Goal: Navigation & Orientation: Find specific page/section

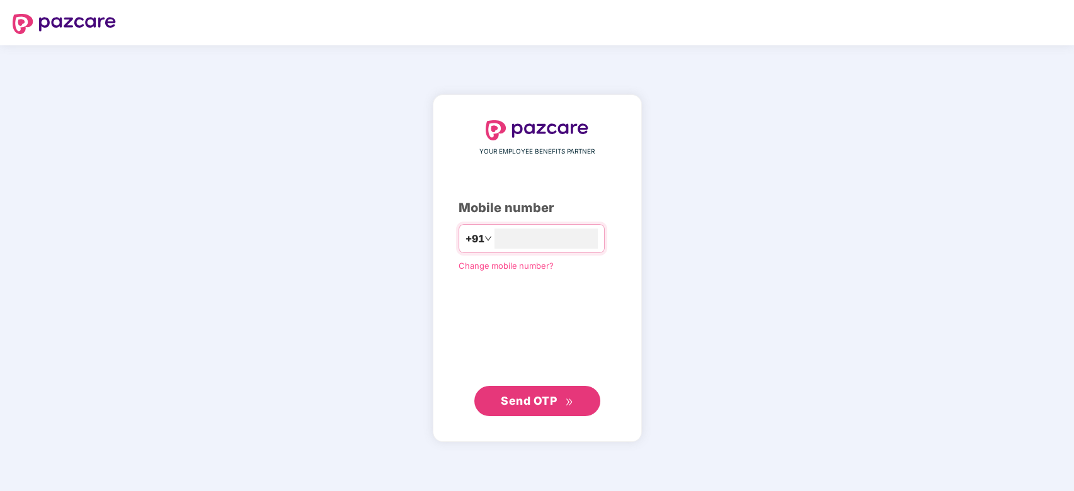
type input "**********"
click at [547, 401] on span "Send OTP" at bounding box center [529, 400] width 56 height 13
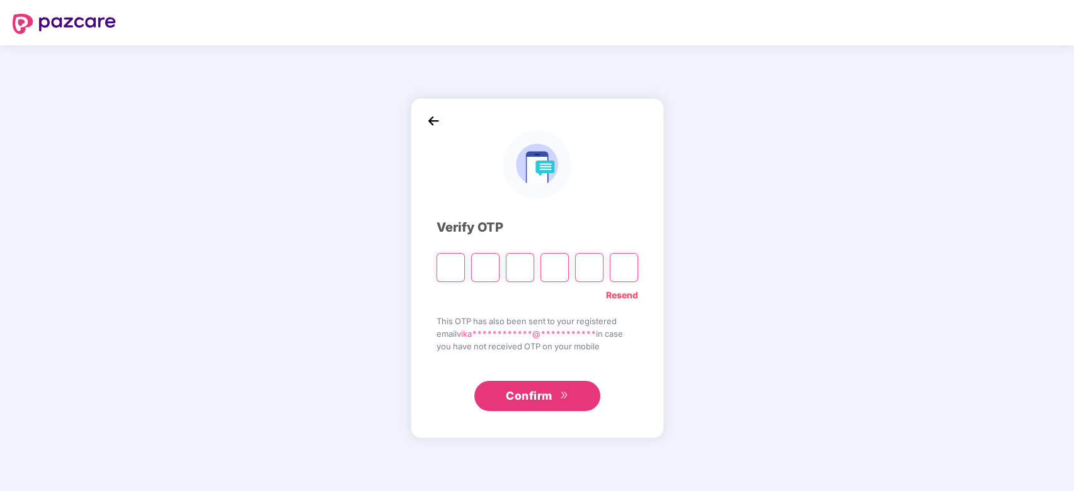
type input "*"
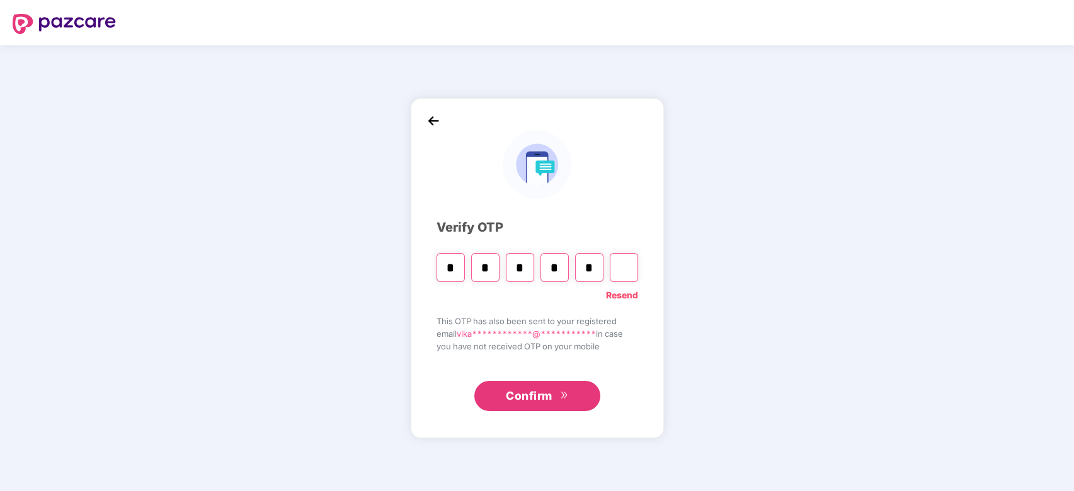
type input "*"
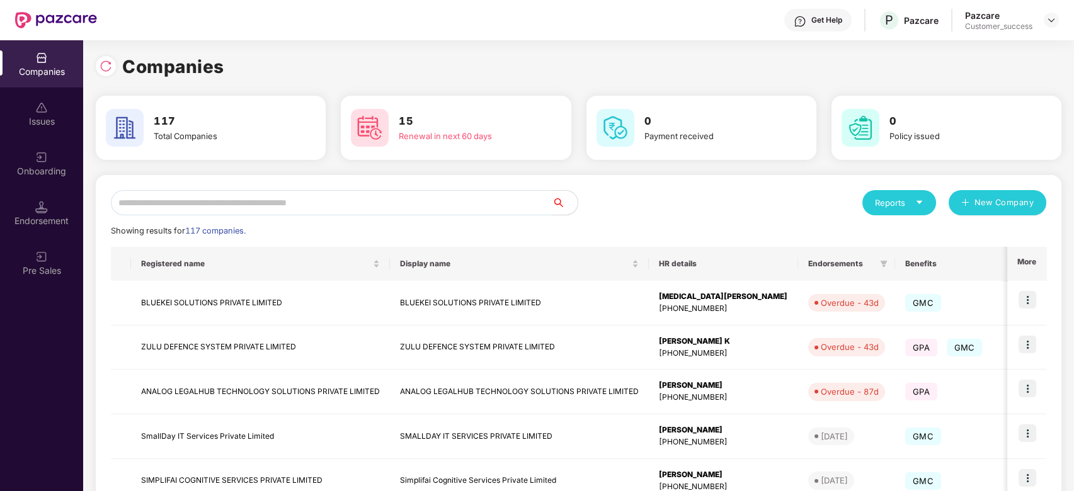
click at [53, 172] on div "Onboarding" at bounding box center [41, 171] width 83 height 13
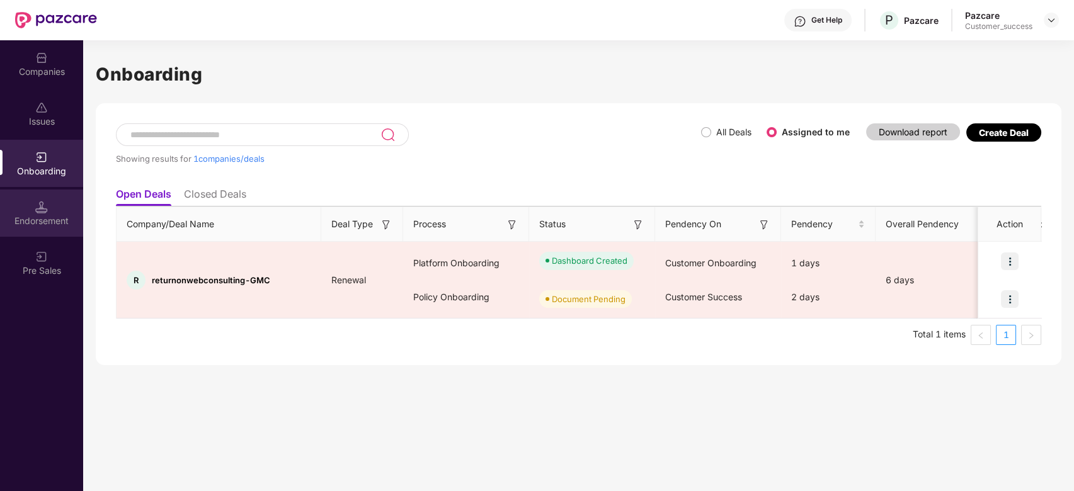
click at [40, 220] on div "Endorsement" at bounding box center [41, 221] width 83 height 13
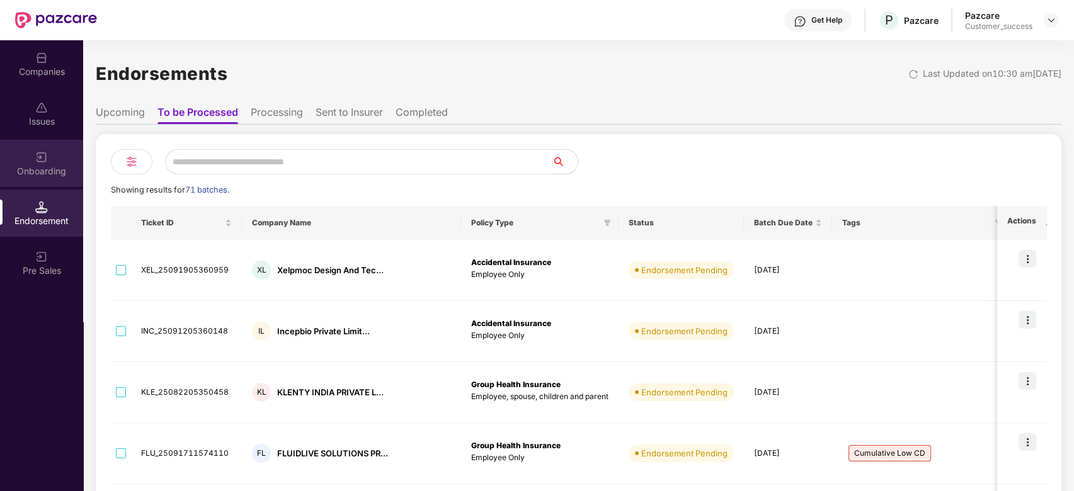
click at [45, 155] on img at bounding box center [41, 157] width 13 height 13
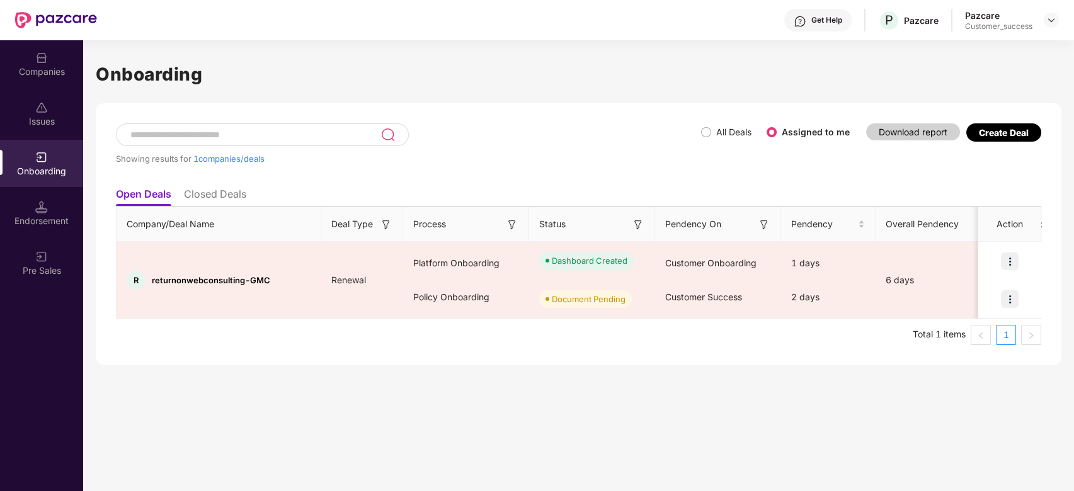
click at [219, 196] on li "Closed Deals" at bounding box center [215, 197] width 62 height 18
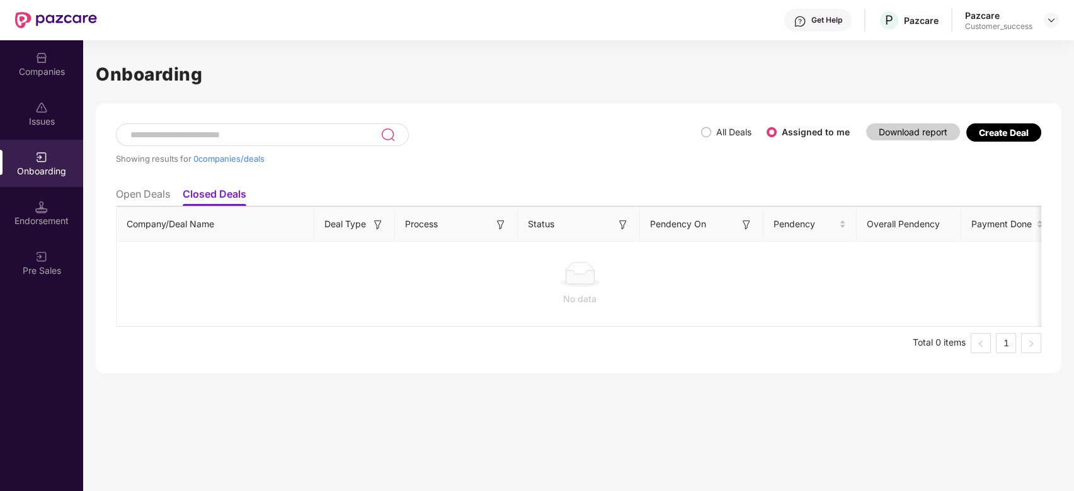
click at [145, 199] on li "Open Deals" at bounding box center [143, 197] width 54 height 18
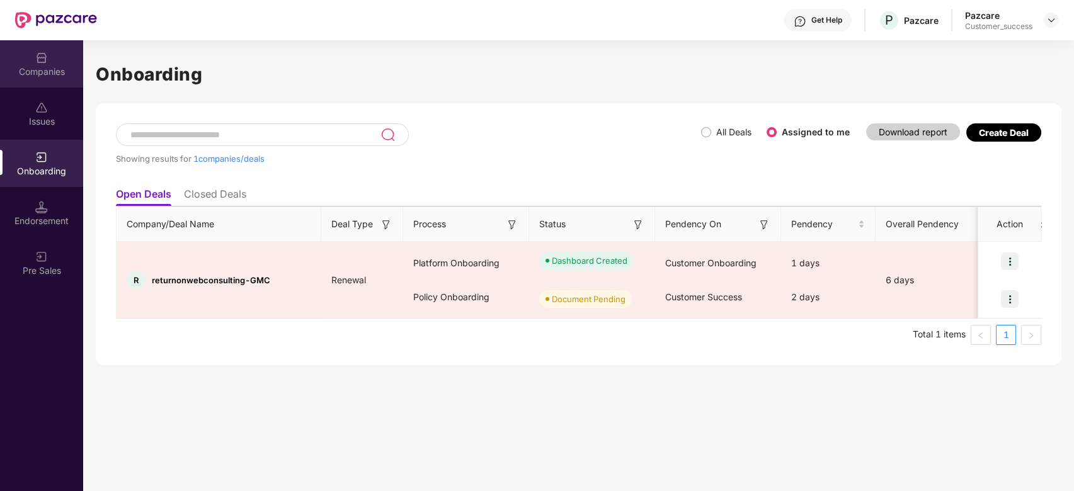
click at [42, 56] on img at bounding box center [41, 58] width 13 height 13
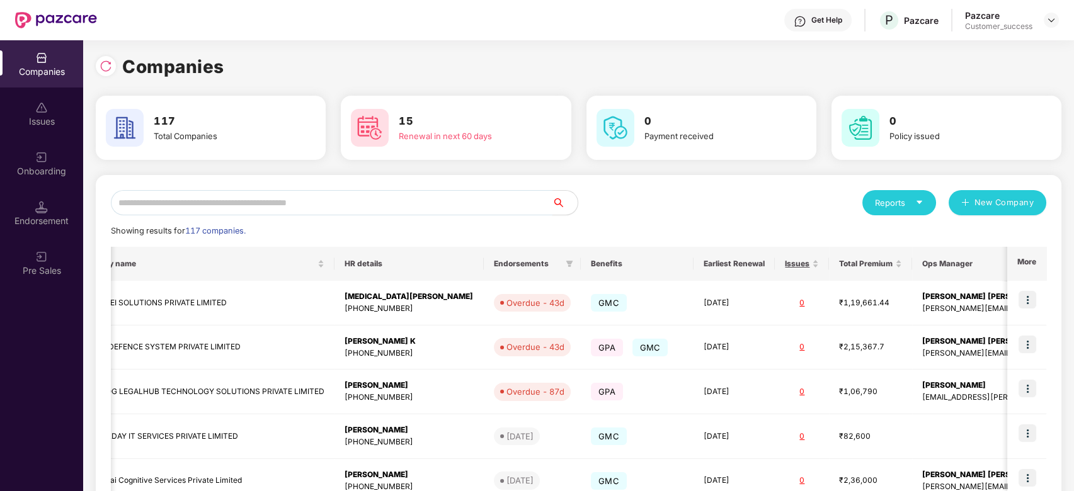
click at [284, 202] on input "text" at bounding box center [332, 202] width 442 height 25
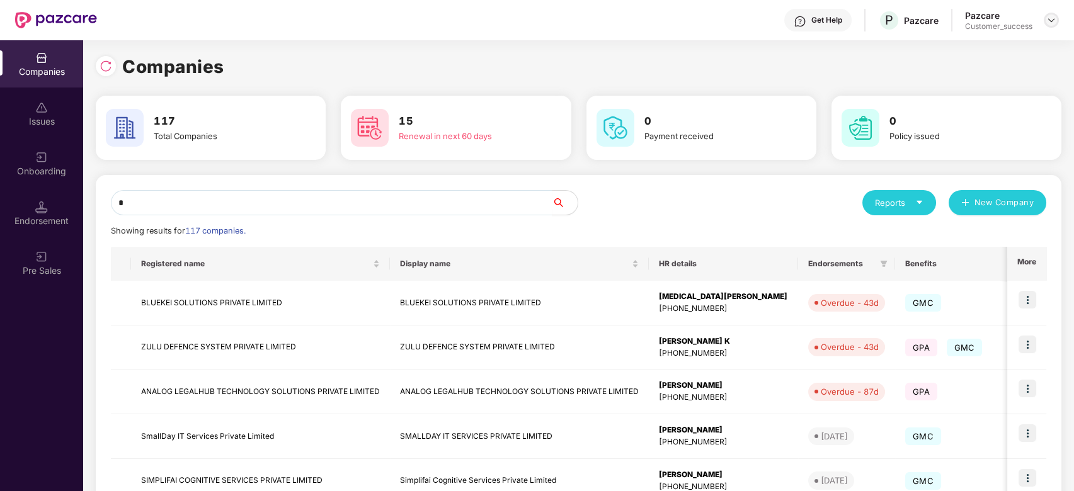
click at [1046, 20] on img at bounding box center [1051, 20] width 10 height 10
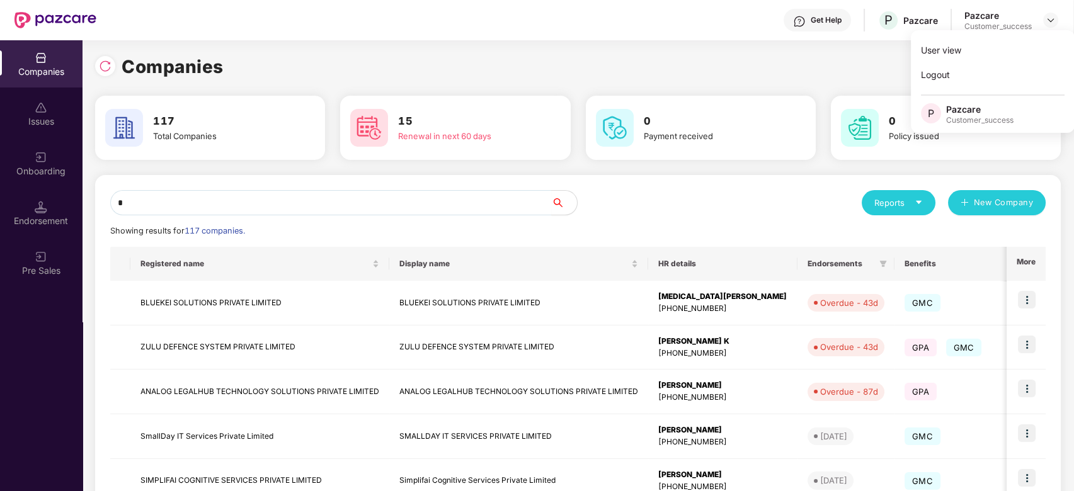
click at [807, 72] on div "Companies" at bounding box center [578, 67] width 966 height 28
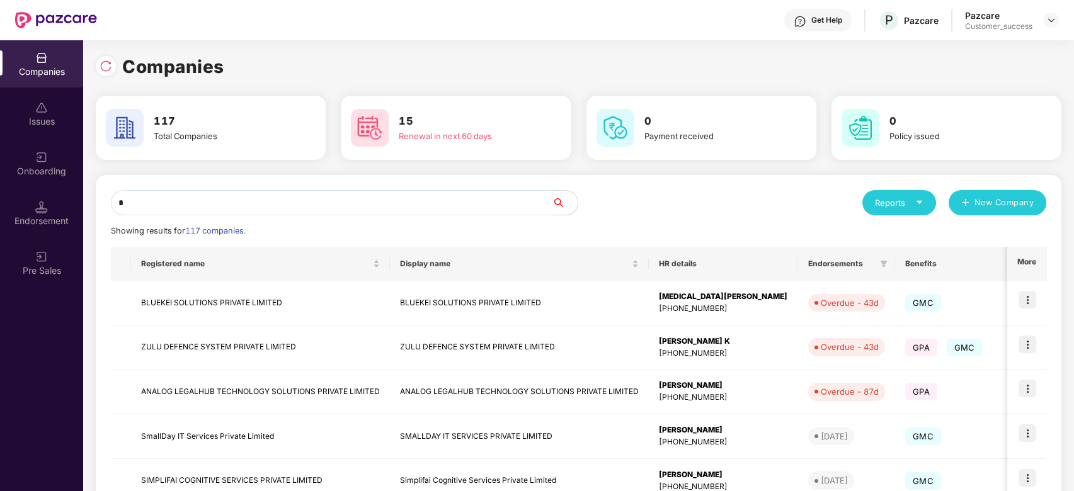
click at [295, 197] on input "*" at bounding box center [332, 202] width 442 height 25
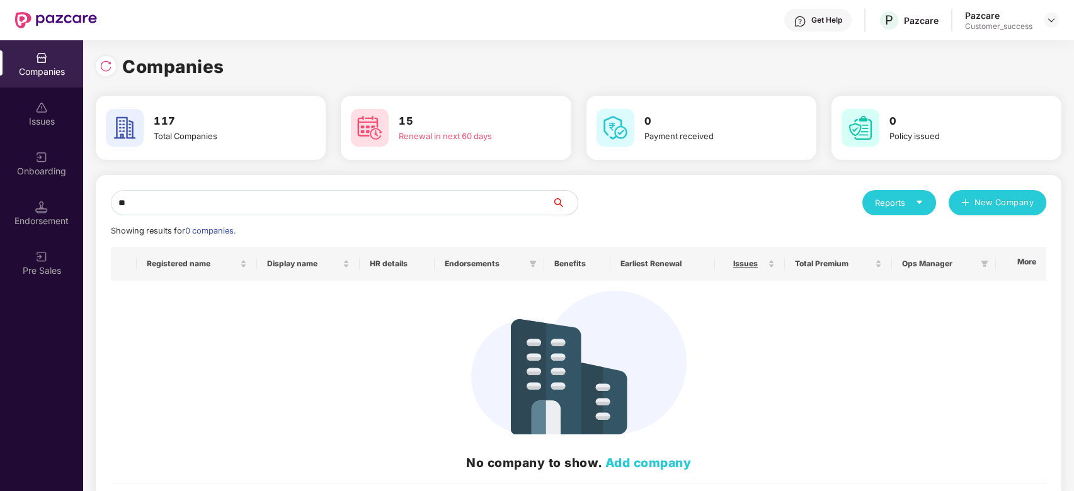
type input "*"
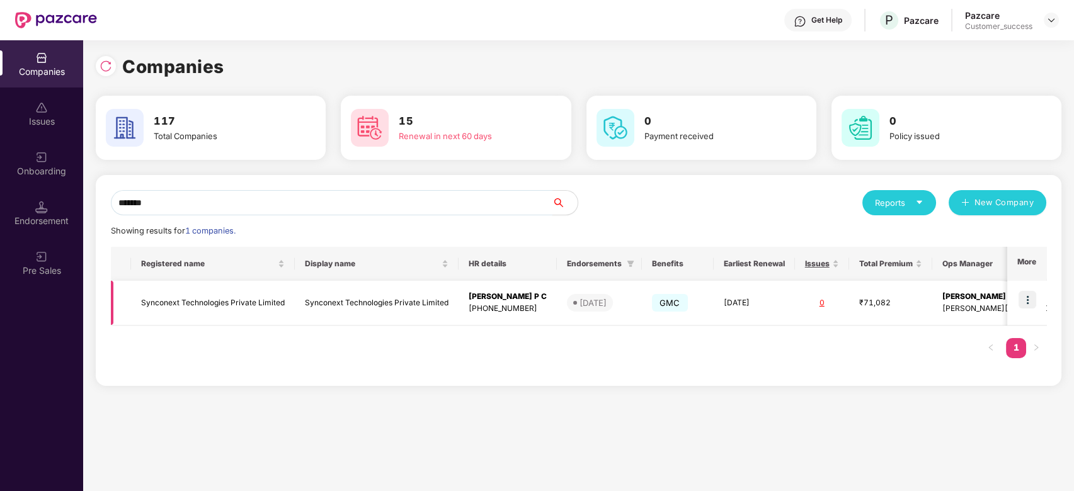
type input "*******"
click at [218, 302] on td "Synconext Technologies Private Limited" at bounding box center [213, 303] width 164 height 45
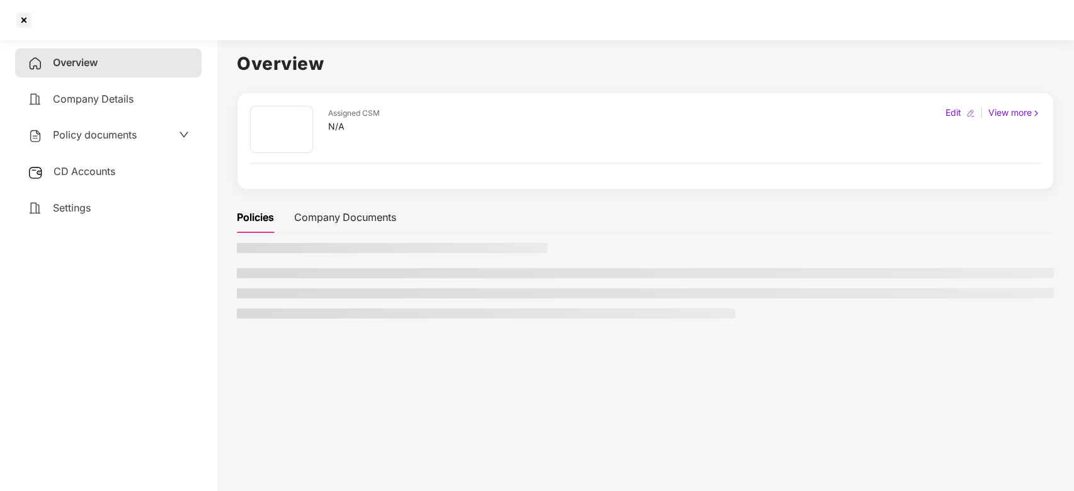
click at [218, 302] on main "Overview Assigned CSM N/A Edit | View more Policies Company Documents" at bounding box center [645, 280] width 857 height 491
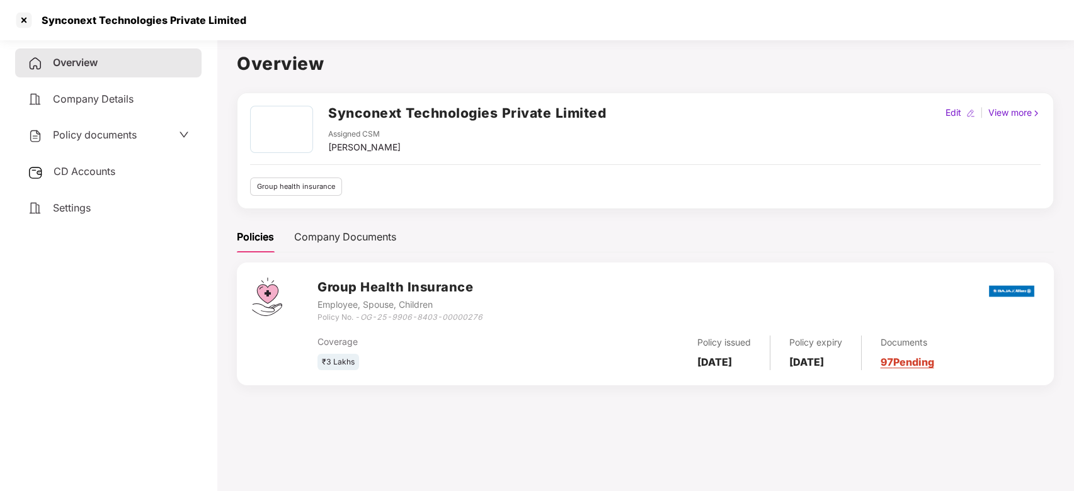
click at [122, 173] on div "CD Accounts" at bounding box center [108, 172] width 186 height 29
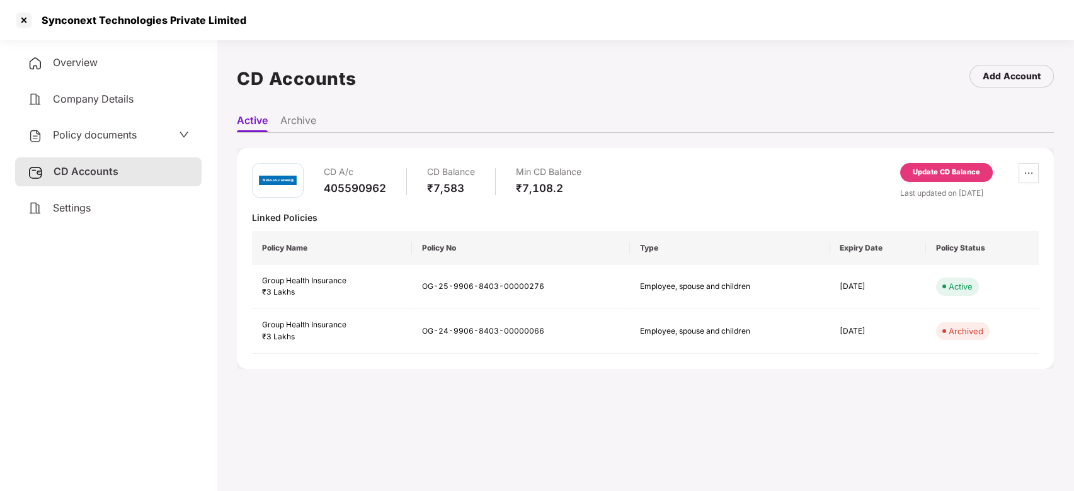
click at [109, 97] on span "Company Details" at bounding box center [93, 99] width 81 height 13
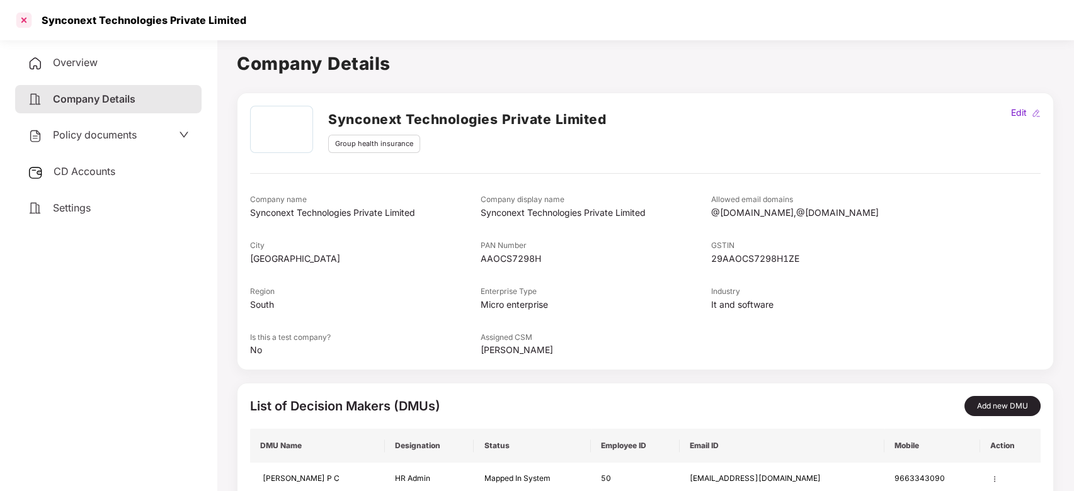
click at [28, 23] on div at bounding box center [24, 20] width 20 height 20
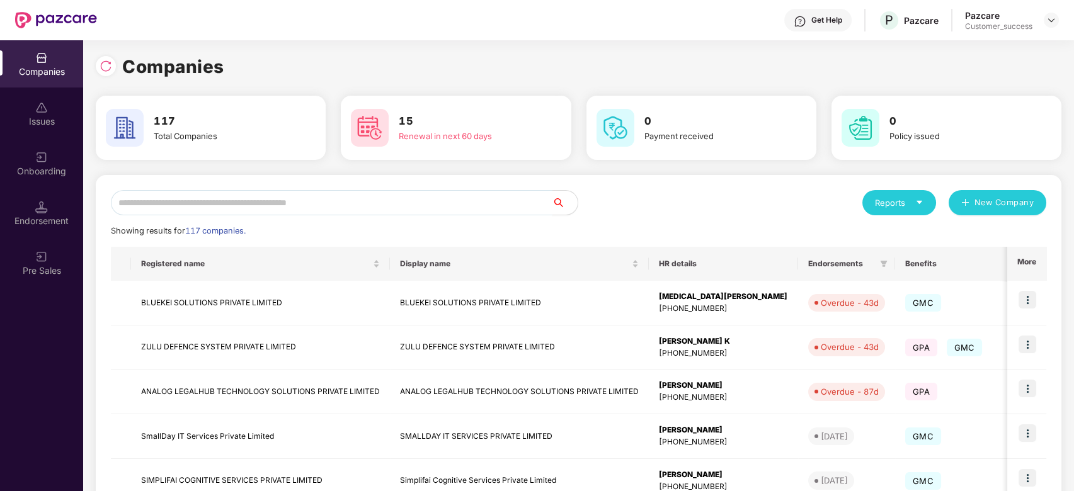
click at [224, 207] on input "text" at bounding box center [332, 202] width 442 height 25
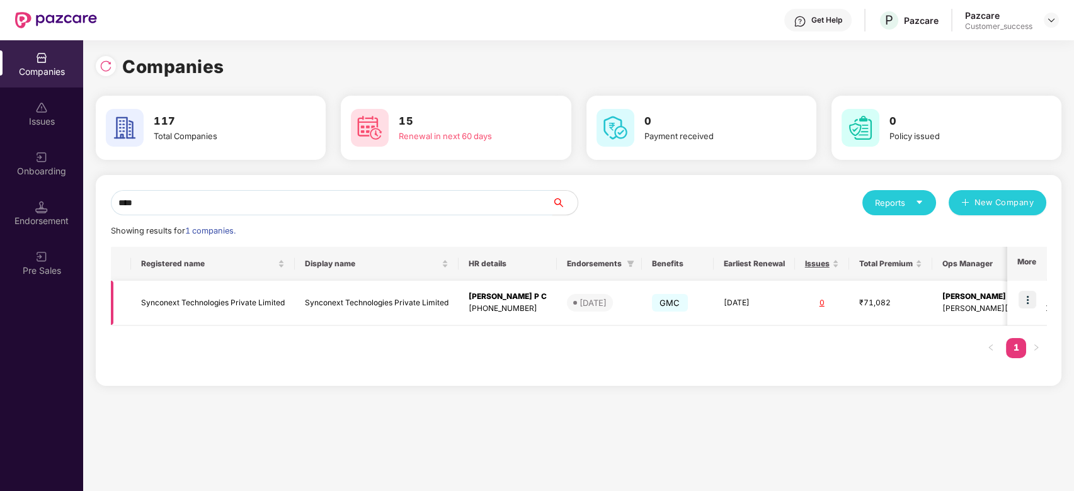
type input "****"
click at [1036, 294] on img at bounding box center [1028, 300] width 18 height 18
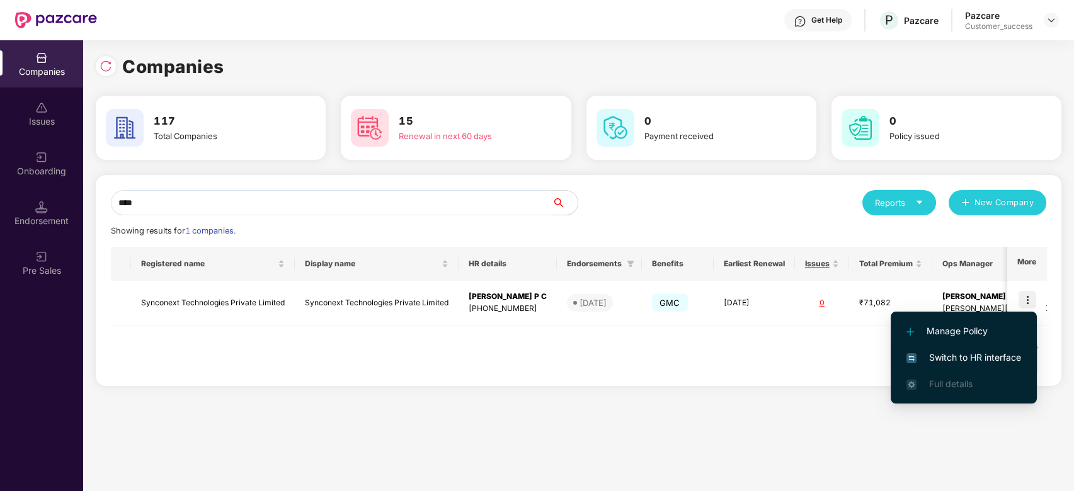
click at [944, 356] on span "Switch to HR interface" at bounding box center [964, 358] width 115 height 14
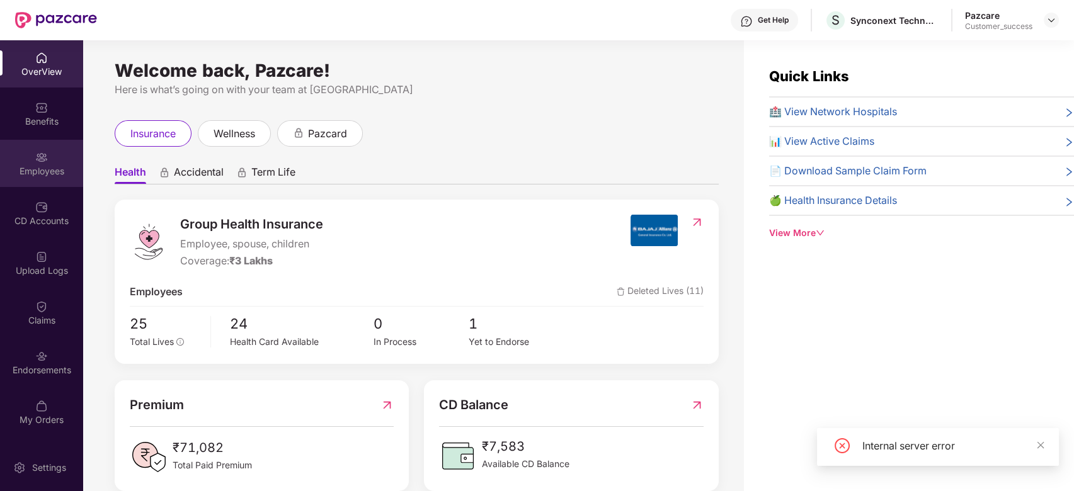
click at [40, 161] on img at bounding box center [41, 157] width 13 height 13
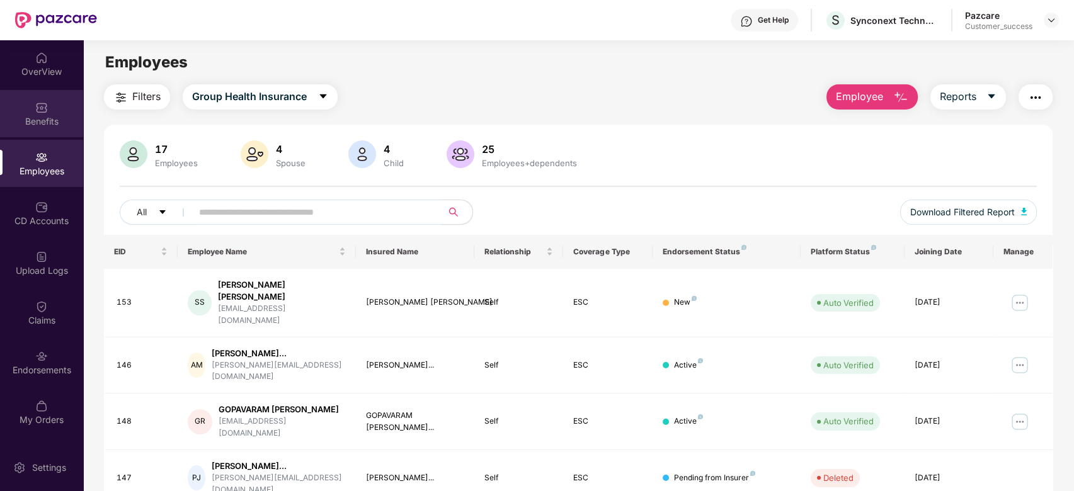
click at [42, 110] on img at bounding box center [41, 107] width 13 height 13
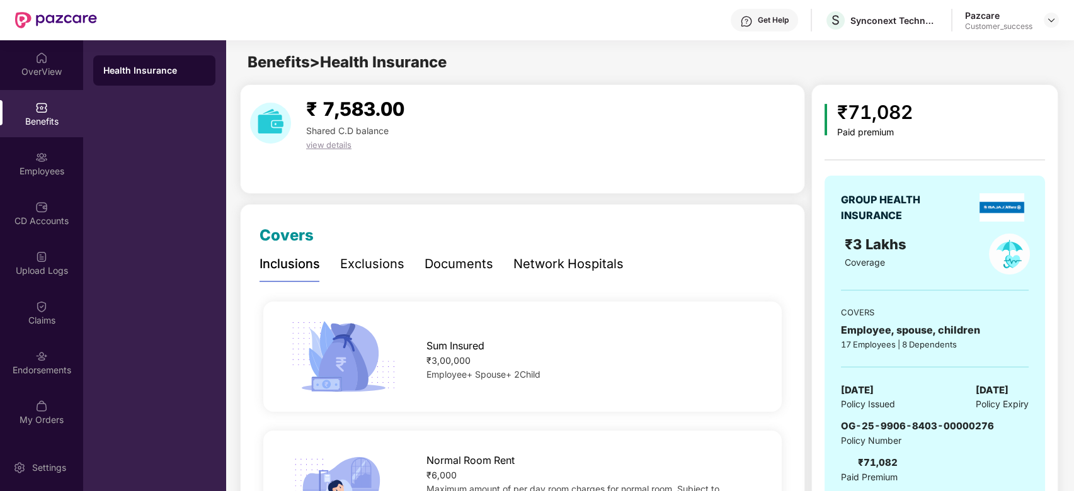
click at [366, 271] on div "Exclusions" at bounding box center [372, 265] width 64 height 20
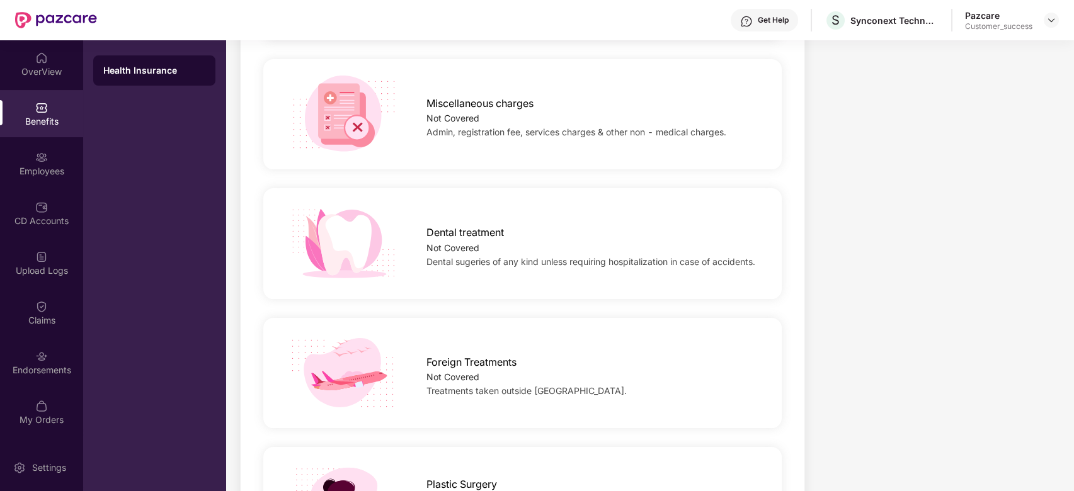
scroll to position [732, 0]
